Goal: Information Seeking & Learning: Learn about a topic

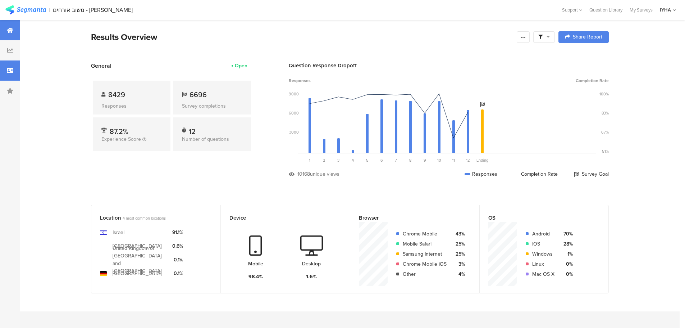
click at [11, 73] on div at bounding box center [10, 70] width 20 height 20
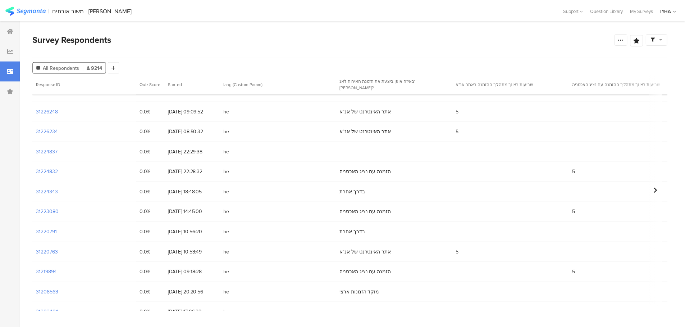
scroll to position [729, 0]
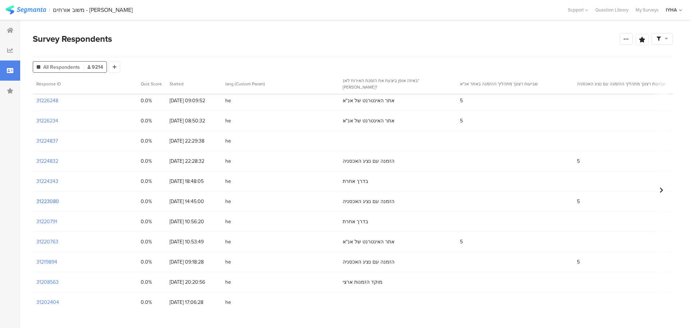
click at [58, 204] on section "31223080" at bounding box center [47, 202] width 23 height 8
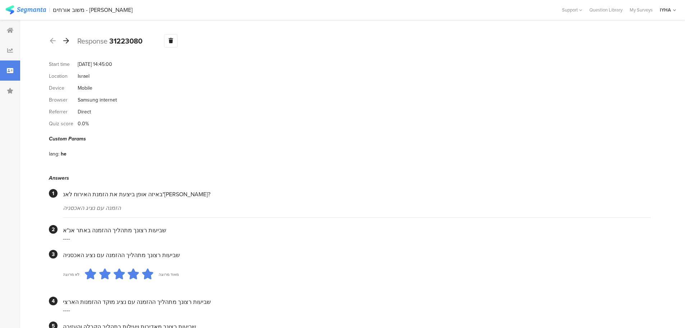
click at [68, 43] on icon at bounding box center [66, 40] width 6 height 6
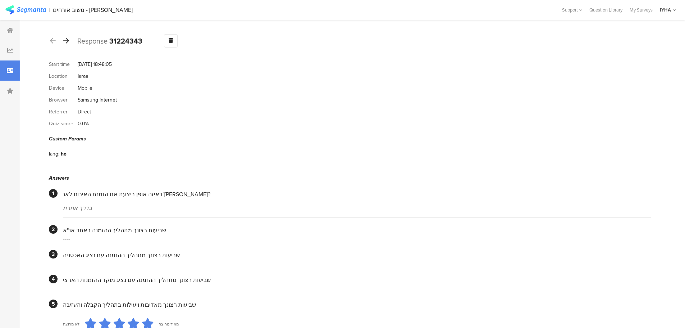
click at [64, 40] on icon at bounding box center [66, 40] width 6 height 6
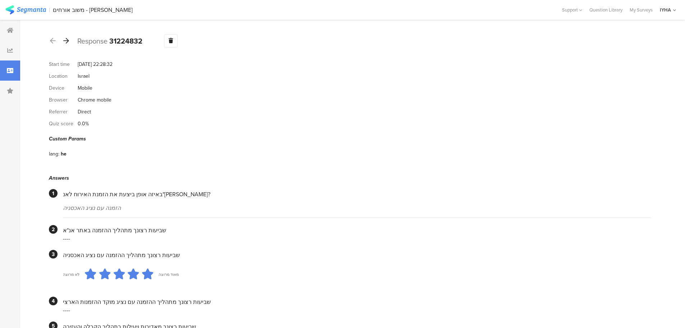
click at [66, 42] on icon at bounding box center [66, 40] width 6 height 6
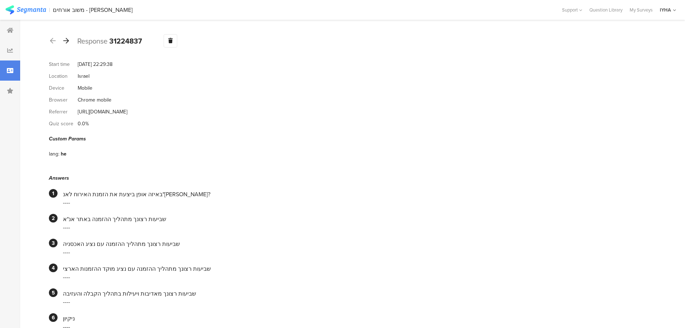
click at [70, 43] on div at bounding box center [66, 41] width 8 height 12
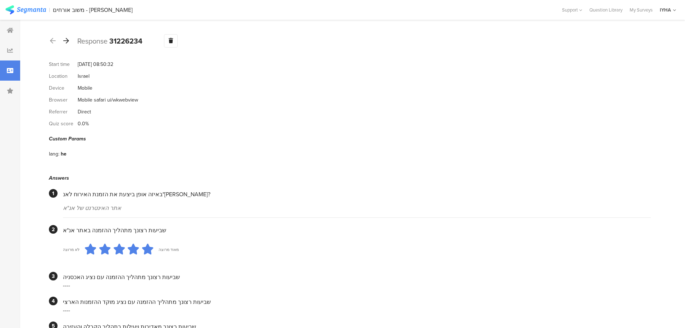
click at [68, 44] on icon at bounding box center [66, 40] width 6 height 6
click at [65, 38] on icon at bounding box center [66, 40] width 6 height 6
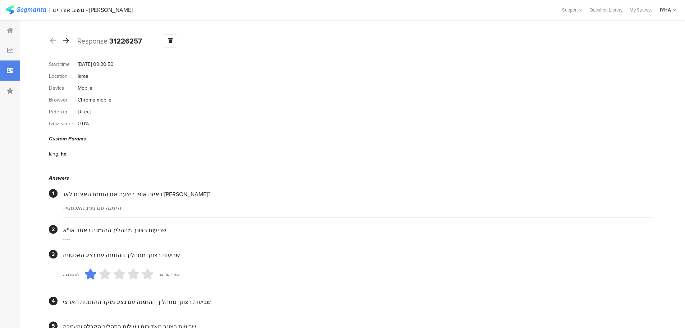
click at [65, 46] on div at bounding box center [66, 41] width 8 height 12
click at [66, 45] on div at bounding box center [66, 41] width 8 height 12
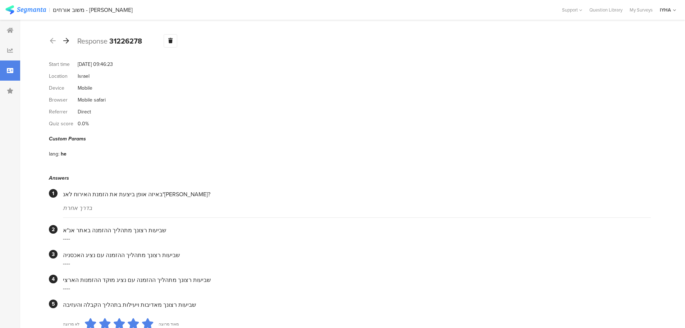
click at [69, 40] on icon at bounding box center [66, 40] width 6 height 6
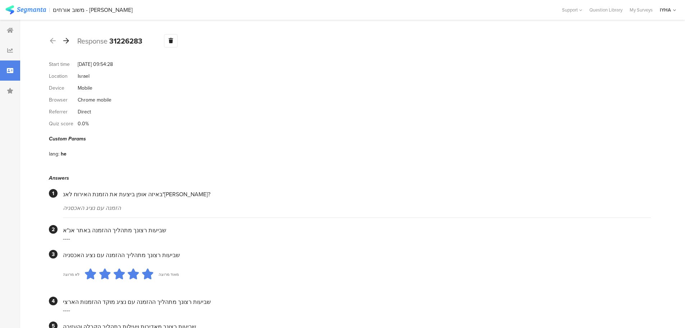
click at [65, 42] on icon at bounding box center [66, 40] width 6 height 6
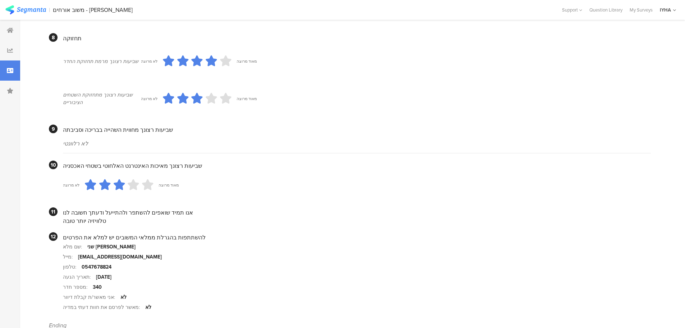
scroll to position [603, 0]
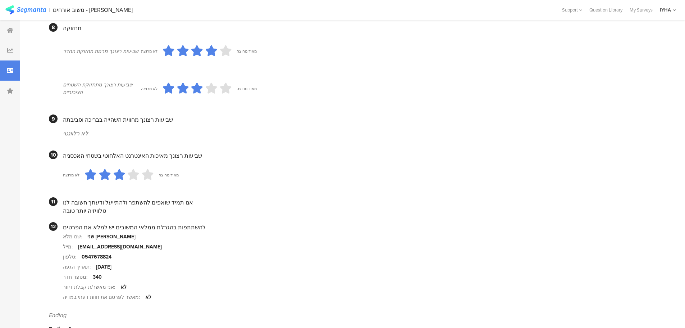
drag, startPoint x: 94, startPoint y: 202, endPoint x: 52, endPoint y: 201, distance: 42.1
click at [52, 201] on section "11 אנו תמיד שואפים להשתפר ולהתייעל ודעתך חשובה לנו טלוויזיה יותר טובה" at bounding box center [350, 206] width 602 height 18
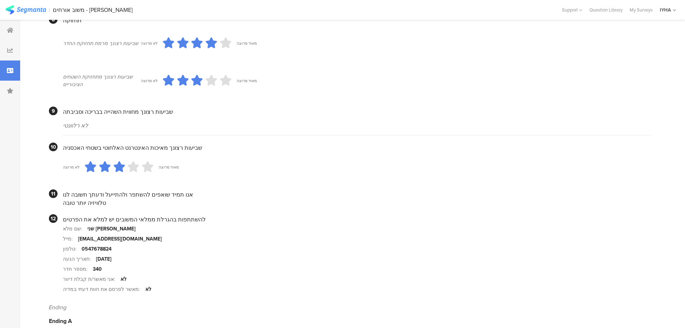
scroll to position [614, 0]
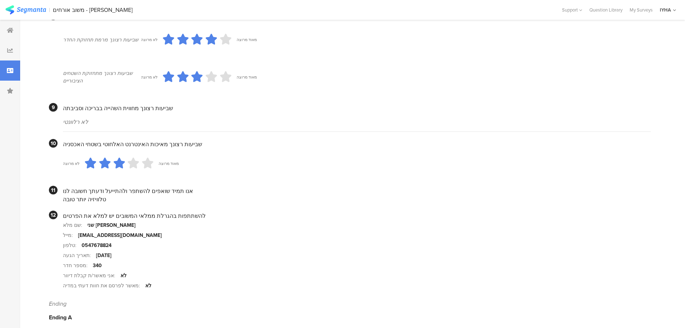
click at [105, 260] on section "מספר חדר: 340" at bounding box center [357, 265] width 588 height 10
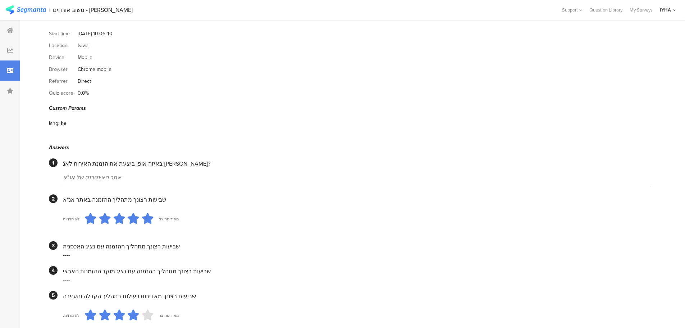
scroll to position [0, 0]
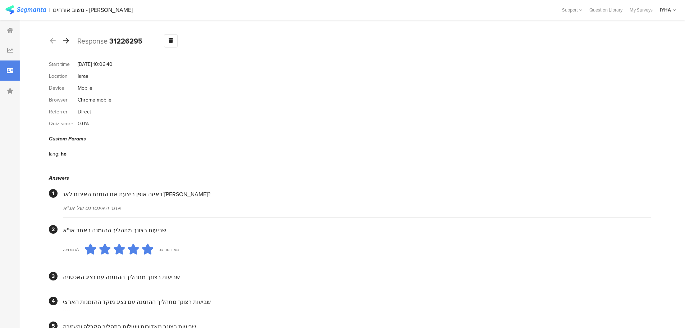
click at [69, 40] on div at bounding box center [66, 41] width 8 height 12
click at [69, 40] on icon at bounding box center [66, 40] width 6 height 6
click at [65, 38] on icon at bounding box center [66, 40] width 6 height 6
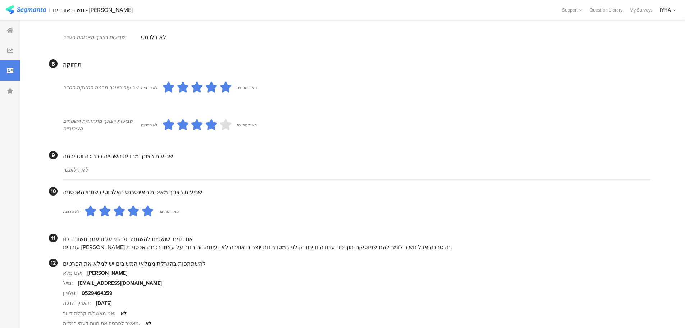
scroll to position [558, 0]
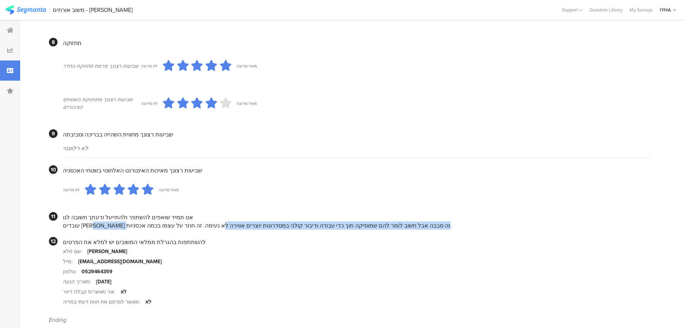
drag, startPoint x: 391, startPoint y: 217, endPoint x: 161, endPoint y: 219, distance: 230.6
click at [161, 221] on div "עובדים [PERSON_NAME] זה סבבה אבל חשוב לומר להם שמוסיקה תוך כדי עבודה ודיבור קול…" at bounding box center [357, 225] width 588 height 8
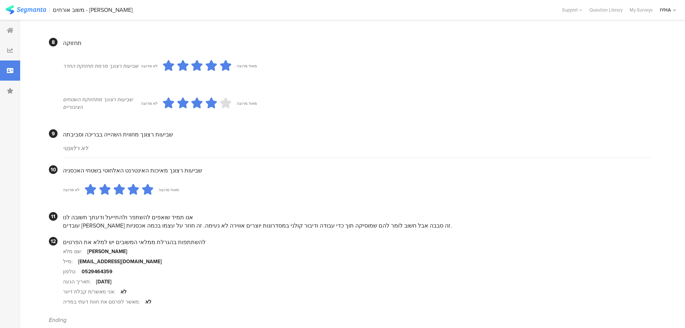
drag, startPoint x: 352, startPoint y: 226, endPoint x: 357, endPoint y: 225, distance: 5.6
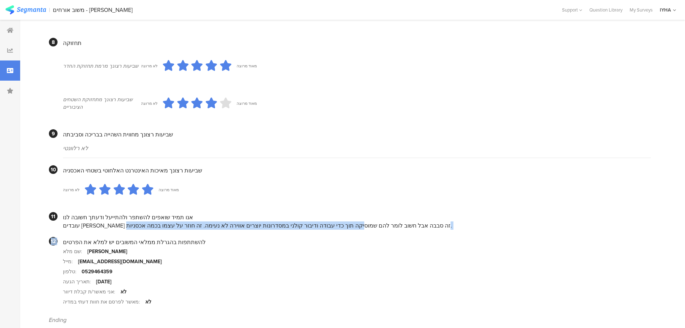
drag, startPoint x: 289, startPoint y: 217, endPoint x: 62, endPoint y: 218, distance: 227.0
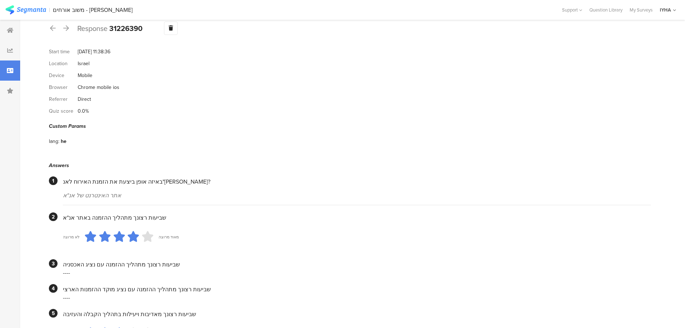
scroll to position [0, 0]
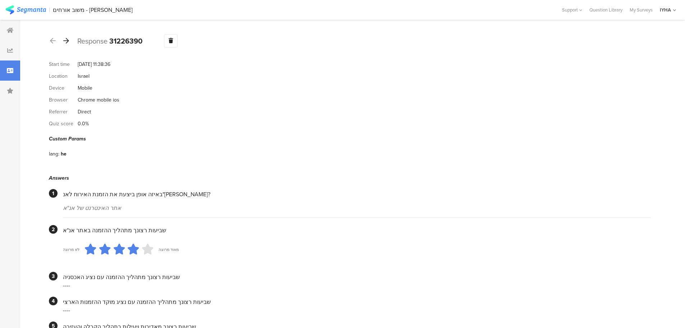
click at [68, 41] on icon at bounding box center [66, 40] width 6 height 6
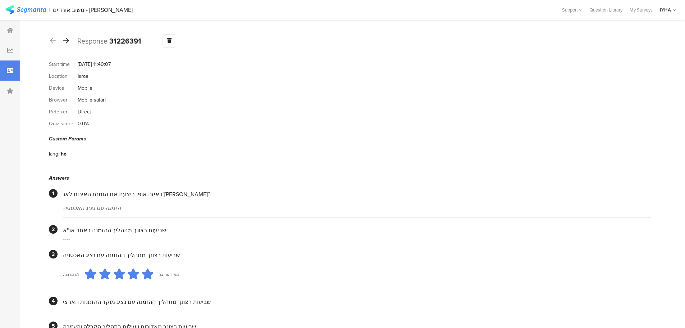
click at [67, 42] on icon at bounding box center [66, 40] width 6 height 6
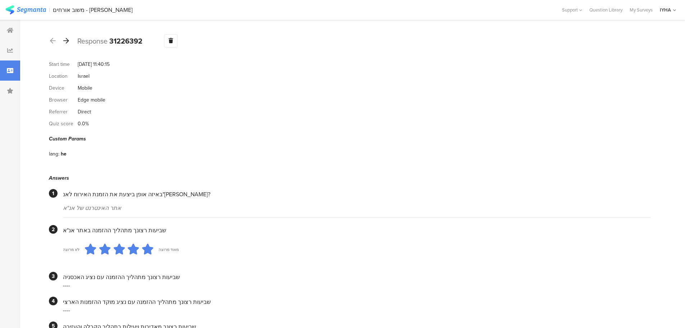
click at [66, 42] on icon at bounding box center [66, 40] width 6 height 6
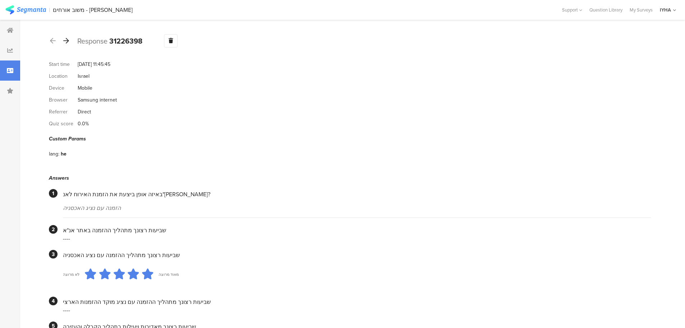
click at [67, 41] on icon at bounding box center [66, 40] width 6 height 6
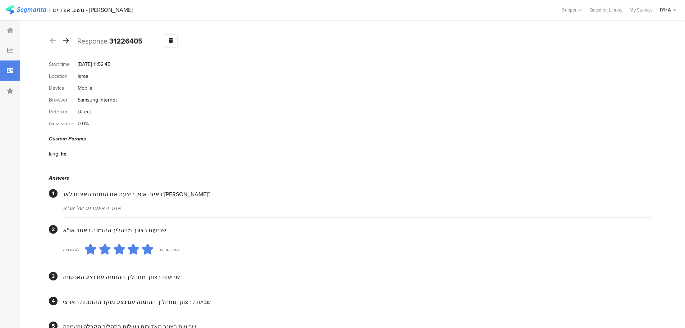
click at [67, 40] on icon at bounding box center [66, 40] width 6 height 6
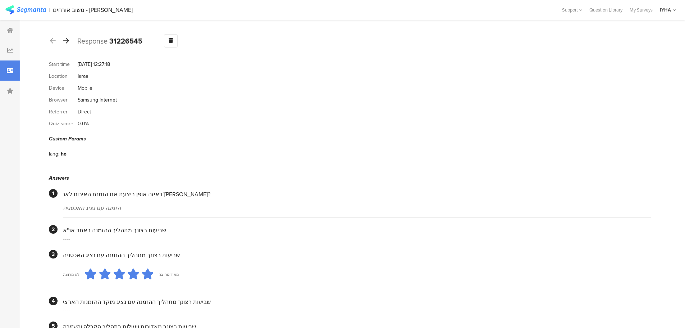
click at [64, 37] on icon at bounding box center [66, 40] width 6 height 6
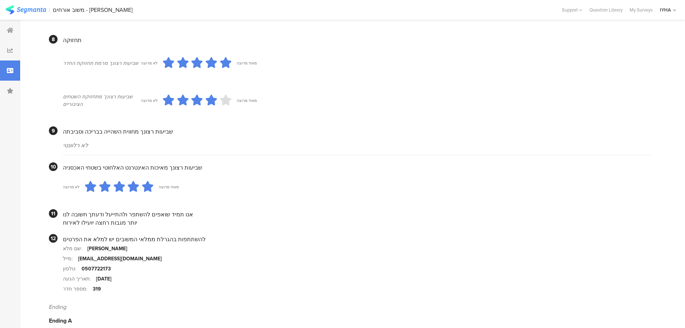
scroll to position [578, 0]
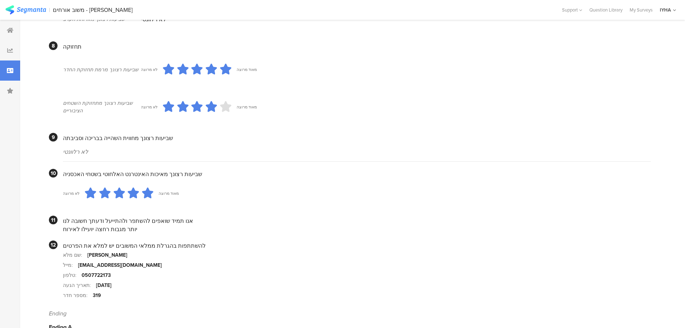
drag, startPoint x: 126, startPoint y: 213, endPoint x: 64, endPoint y: 218, distance: 61.7
click at [64, 225] on div "יותר מגבות רחצה יועילו לאירוח" at bounding box center [357, 229] width 588 height 8
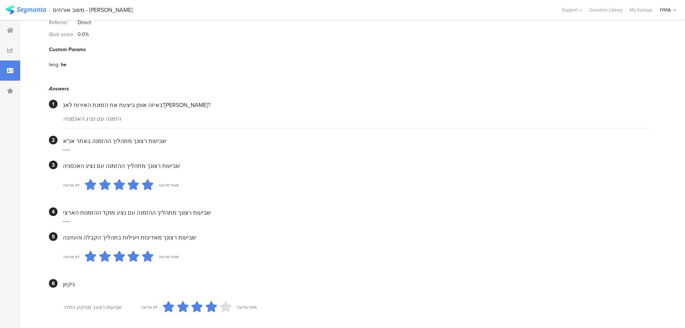
scroll to position [0, 0]
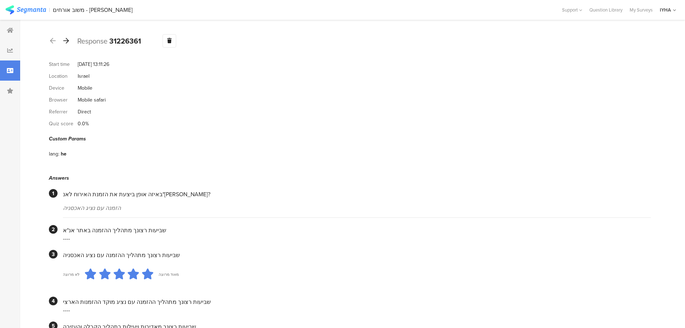
click at [65, 43] on icon at bounding box center [66, 40] width 6 height 6
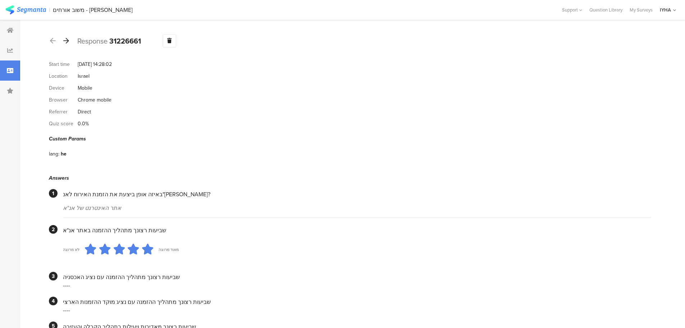
click at [67, 44] on icon at bounding box center [66, 40] width 6 height 6
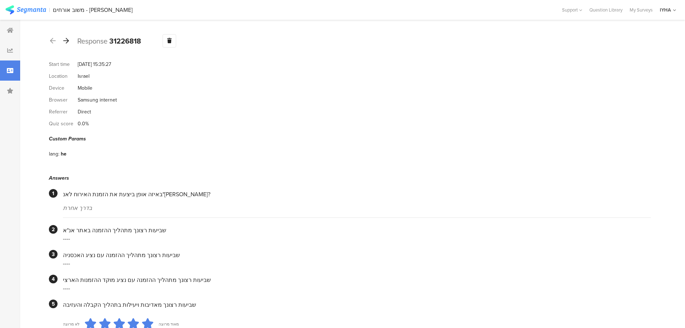
click at [66, 40] on icon at bounding box center [66, 40] width 6 height 6
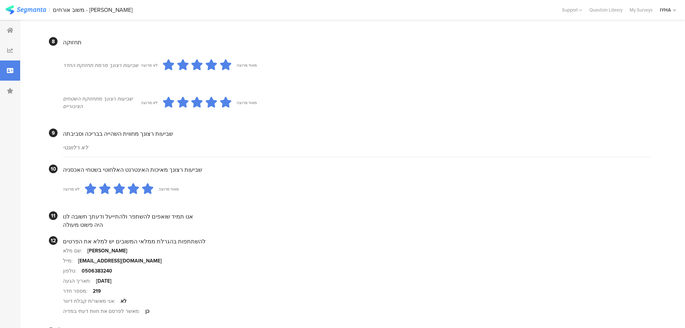
scroll to position [592, 0]
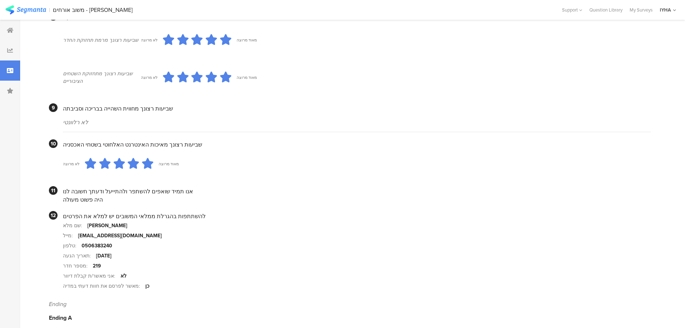
drag, startPoint x: 104, startPoint y: 192, endPoint x: 47, endPoint y: 187, distance: 57.4
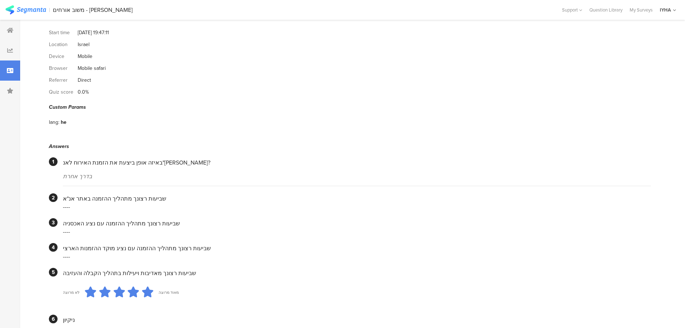
scroll to position [0, 0]
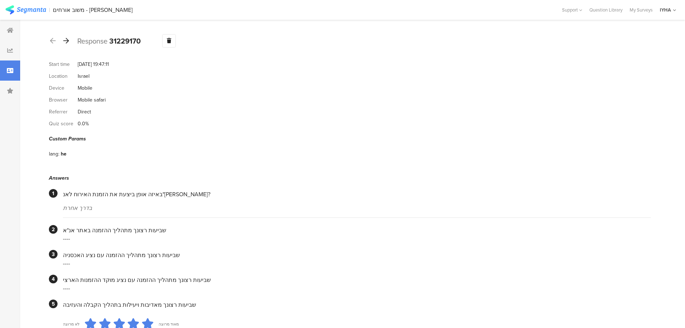
click at [68, 42] on icon at bounding box center [66, 40] width 6 height 6
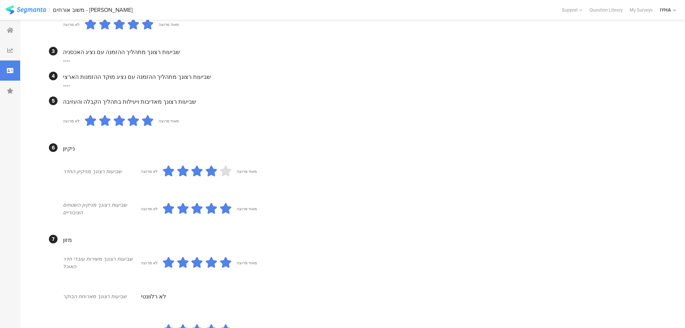
click at [206, 164] on icon at bounding box center [211, 171] width 11 height 16
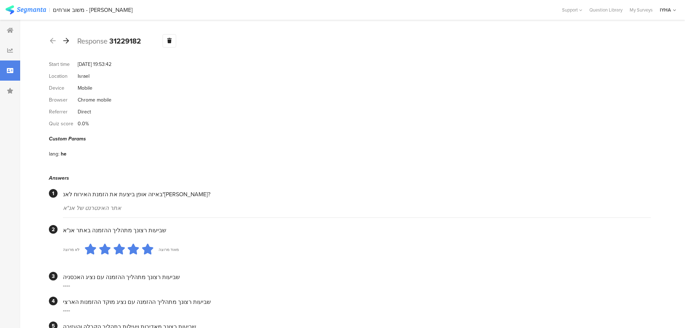
click at [64, 42] on icon at bounding box center [66, 40] width 6 height 6
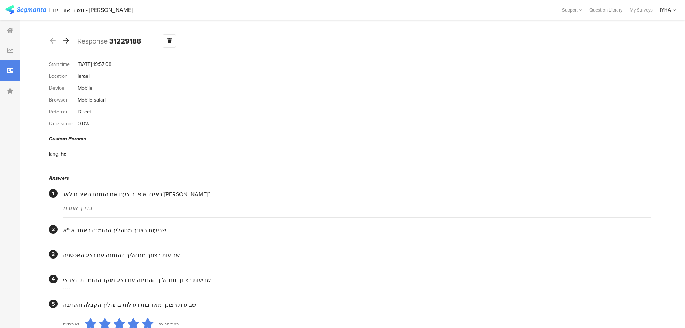
click at [66, 42] on icon at bounding box center [66, 40] width 6 height 6
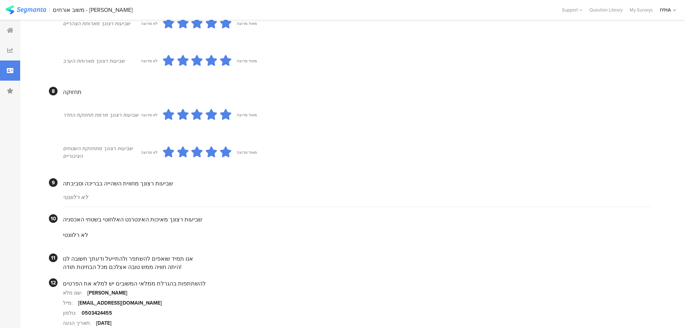
scroll to position [574, 0]
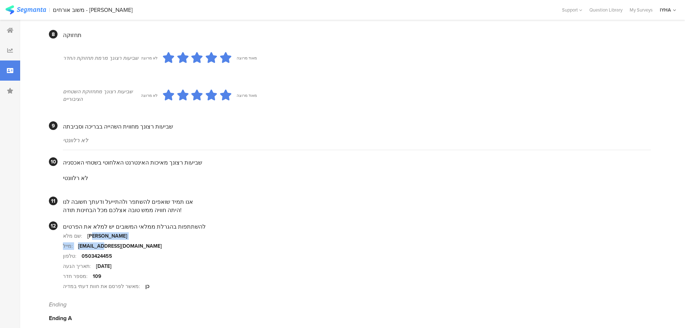
drag, startPoint x: 101, startPoint y: 232, endPoint x: 97, endPoint y: 229, distance: 4.6
click at [97, 231] on div "שם מלא: [PERSON_NAME]: [EMAIL_ADDRESS][DOMAIN_NAME] טלפון: 0503424455 תאריך הגע…" at bounding box center [357, 261] width 588 height 60
drag, startPoint x: 100, startPoint y: 228, endPoint x: 104, endPoint y: 226, distance: 4.5
click at [100, 232] on div "[PERSON_NAME]" at bounding box center [107, 236] width 40 height 8
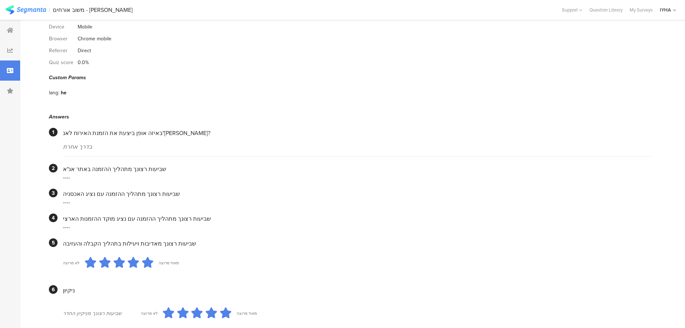
scroll to position [0, 0]
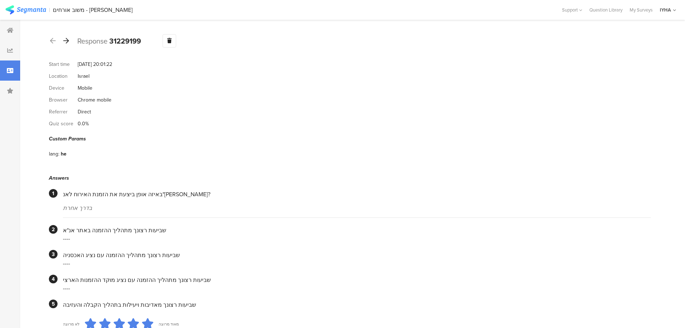
click at [64, 41] on icon at bounding box center [66, 40] width 6 height 6
click at [66, 42] on icon at bounding box center [66, 40] width 6 height 6
click at [65, 40] on icon at bounding box center [66, 40] width 6 height 6
click at [69, 42] on icon at bounding box center [66, 40] width 6 height 6
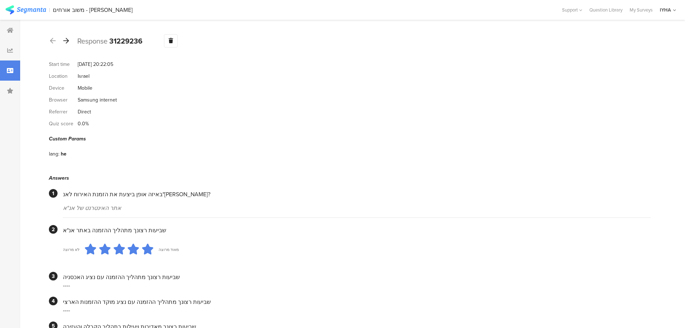
click at [68, 40] on icon at bounding box center [66, 40] width 6 height 6
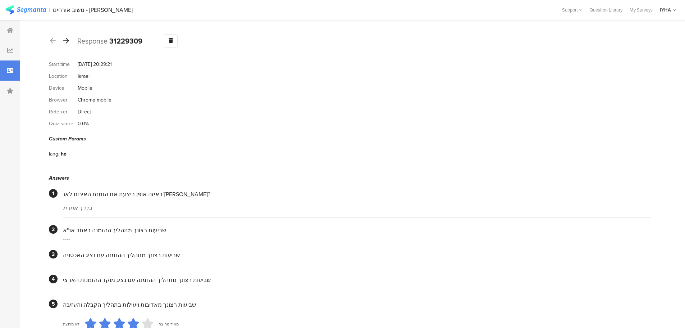
click at [66, 41] on icon at bounding box center [66, 40] width 6 height 6
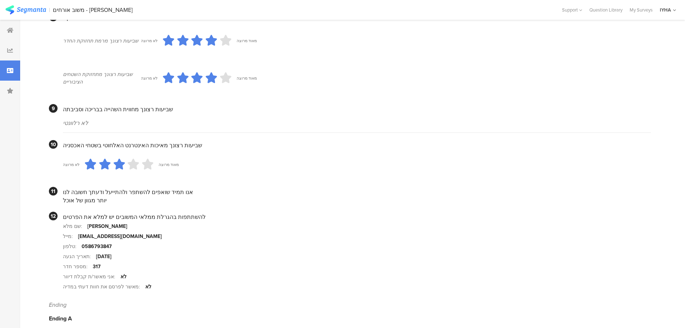
scroll to position [592, 0]
drag, startPoint x: 110, startPoint y: 196, endPoint x: 59, endPoint y: 198, distance: 51.1
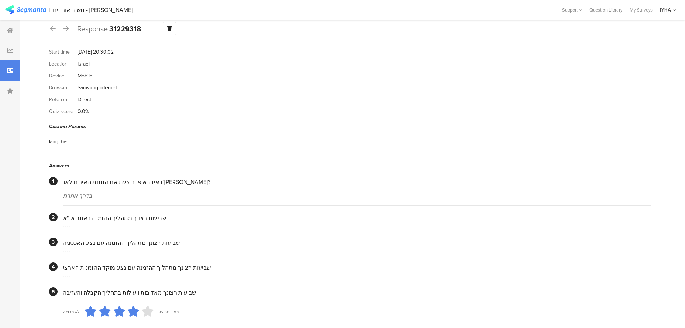
scroll to position [0, 0]
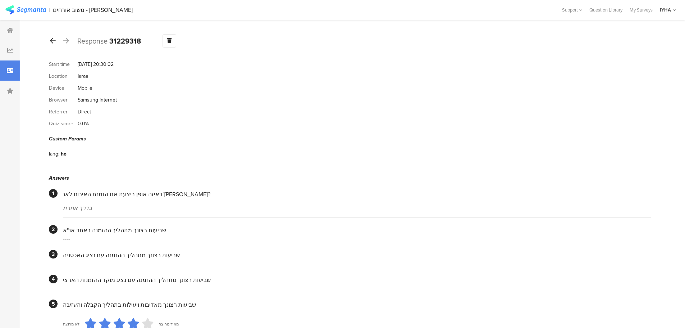
click at [53, 40] on icon at bounding box center [53, 40] width 6 height 6
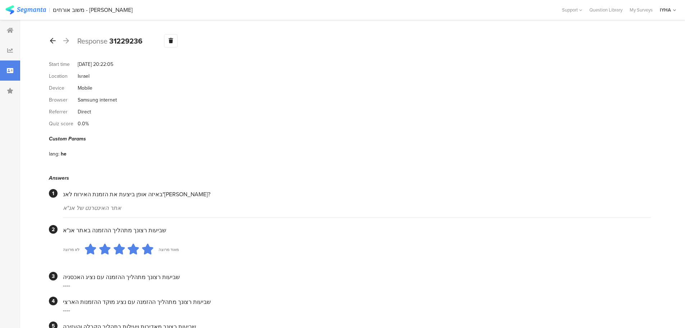
click at [53, 40] on icon at bounding box center [53, 40] width 6 height 6
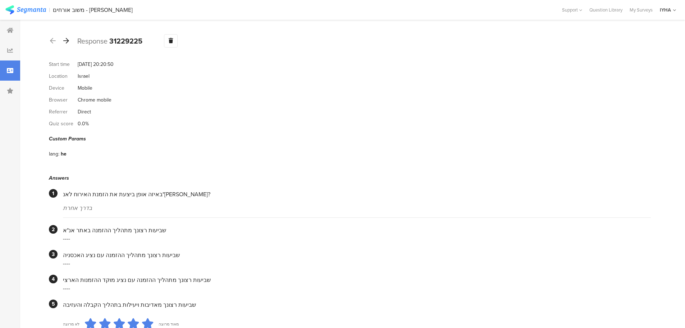
click at [65, 41] on icon at bounding box center [66, 40] width 6 height 6
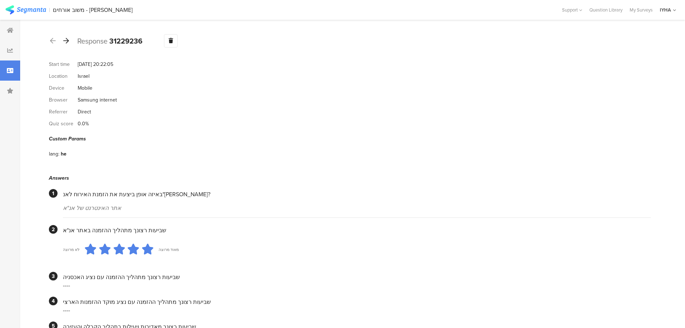
click at [66, 41] on icon at bounding box center [66, 40] width 6 height 6
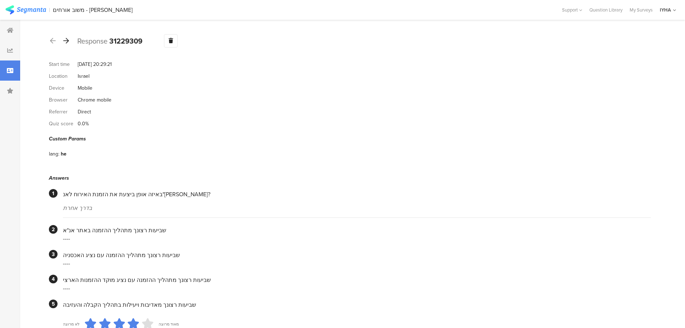
click at [66, 41] on icon at bounding box center [66, 40] width 6 height 6
click at [67, 41] on icon at bounding box center [66, 40] width 6 height 6
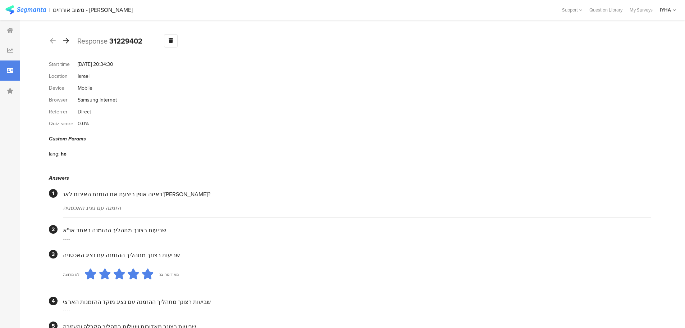
click at [67, 41] on icon at bounding box center [66, 40] width 6 height 6
click at [68, 42] on icon at bounding box center [66, 40] width 6 height 6
click at [66, 40] on icon at bounding box center [66, 40] width 6 height 6
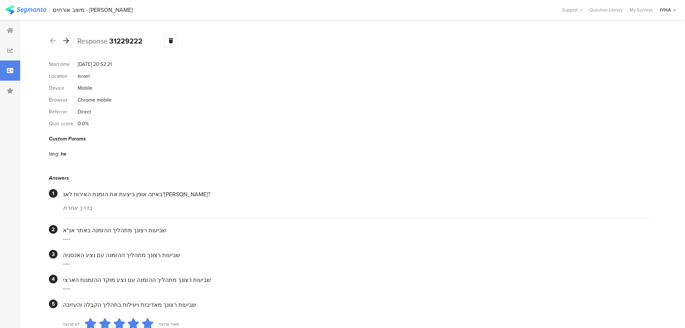
click at [66, 41] on icon at bounding box center [66, 40] width 6 height 6
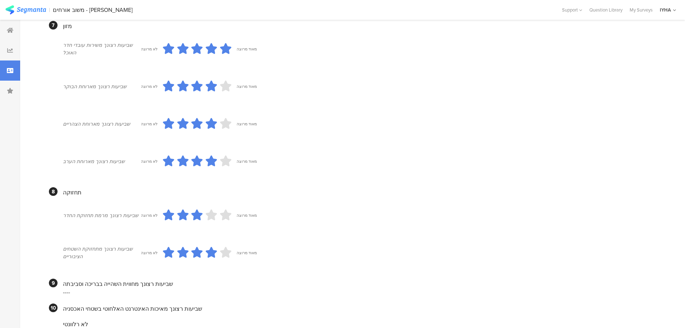
scroll to position [562, 0]
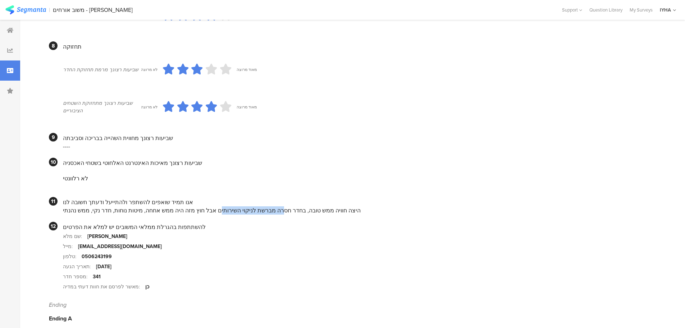
drag, startPoint x: 284, startPoint y: 204, endPoint x: 223, endPoint y: 198, distance: 60.7
click at [223, 206] on div "היצה חוויה ממש טובה, בחדר חסרה מברשת לניקוי השירותים אבל חוץ מזה היה ממש אחחה, …" at bounding box center [357, 210] width 588 height 8
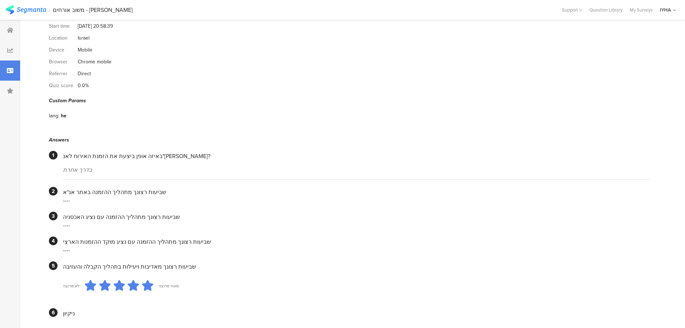
scroll to position [0, 0]
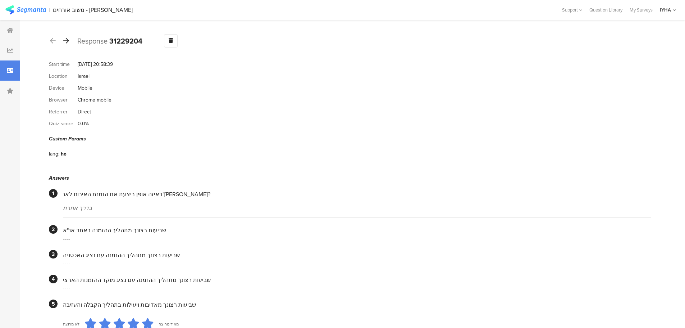
click at [67, 40] on icon at bounding box center [66, 40] width 6 height 6
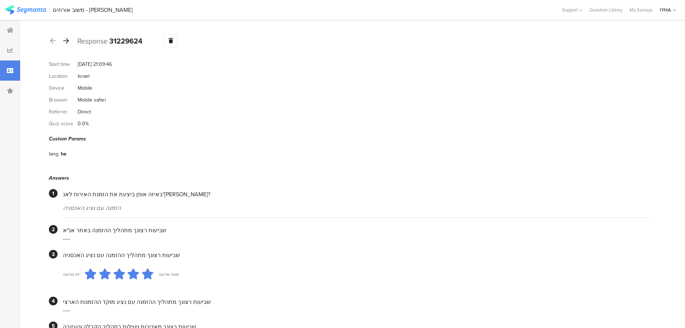
click at [68, 39] on icon at bounding box center [66, 40] width 6 height 6
click at [67, 40] on icon at bounding box center [66, 40] width 6 height 6
click at [68, 45] on div at bounding box center [66, 41] width 8 height 12
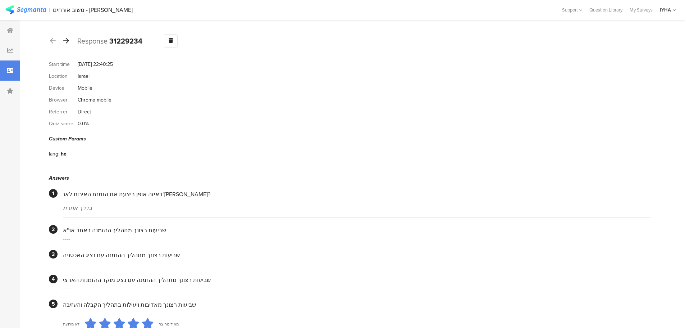
click at [68, 40] on icon at bounding box center [66, 40] width 6 height 6
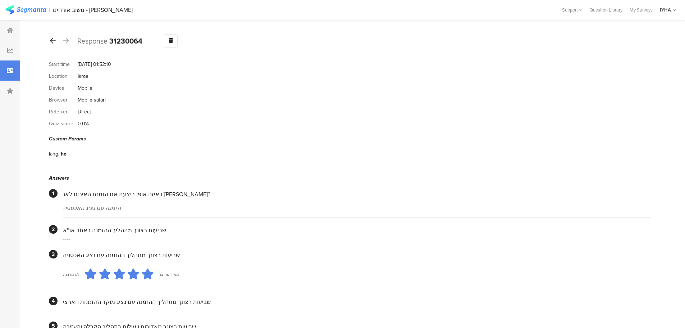
click at [54, 39] on icon at bounding box center [53, 40] width 6 height 6
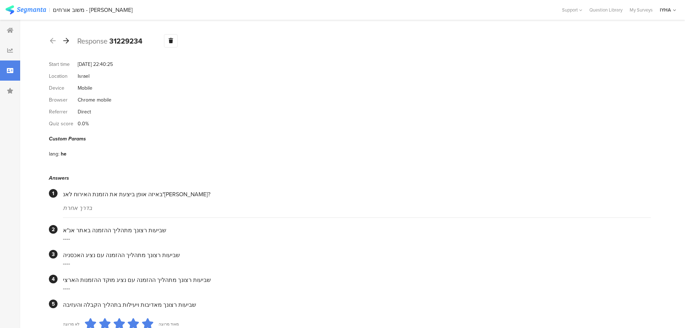
click at [68, 38] on icon at bounding box center [66, 40] width 6 height 6
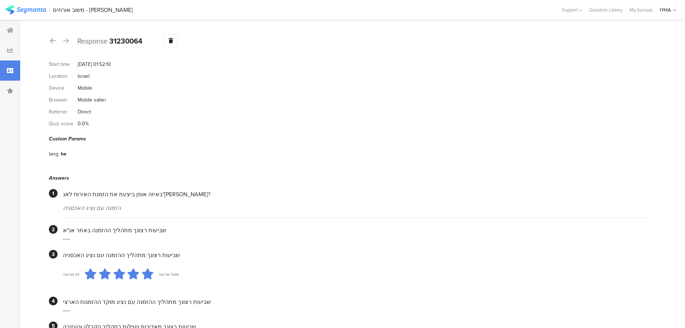
click at [69, 42] on div at bounding box center [66, 41] width 8 height 12
click at [66, 41] on icon at bounding box center [66, 40] width 6 height 6
